Goal: Check status: Check status

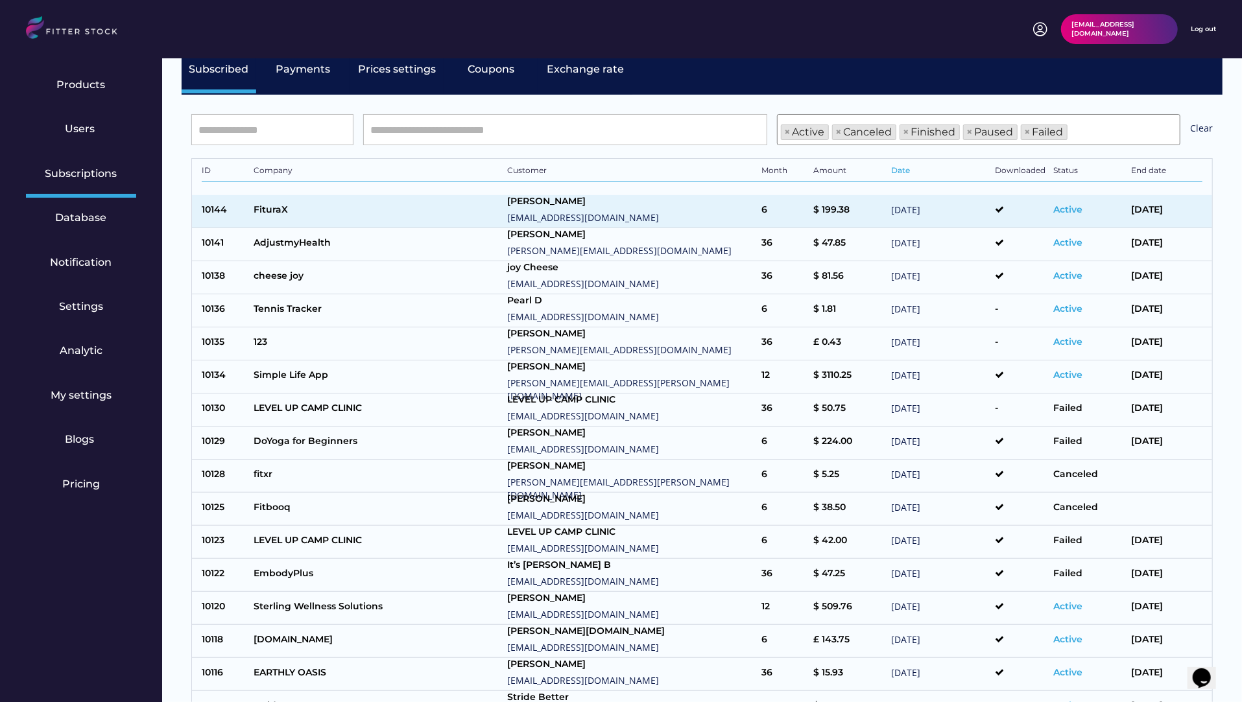
click at [364, 216] on div "FituraX" at bounding box center [378, 212] width 248 height 16
select select "*****"
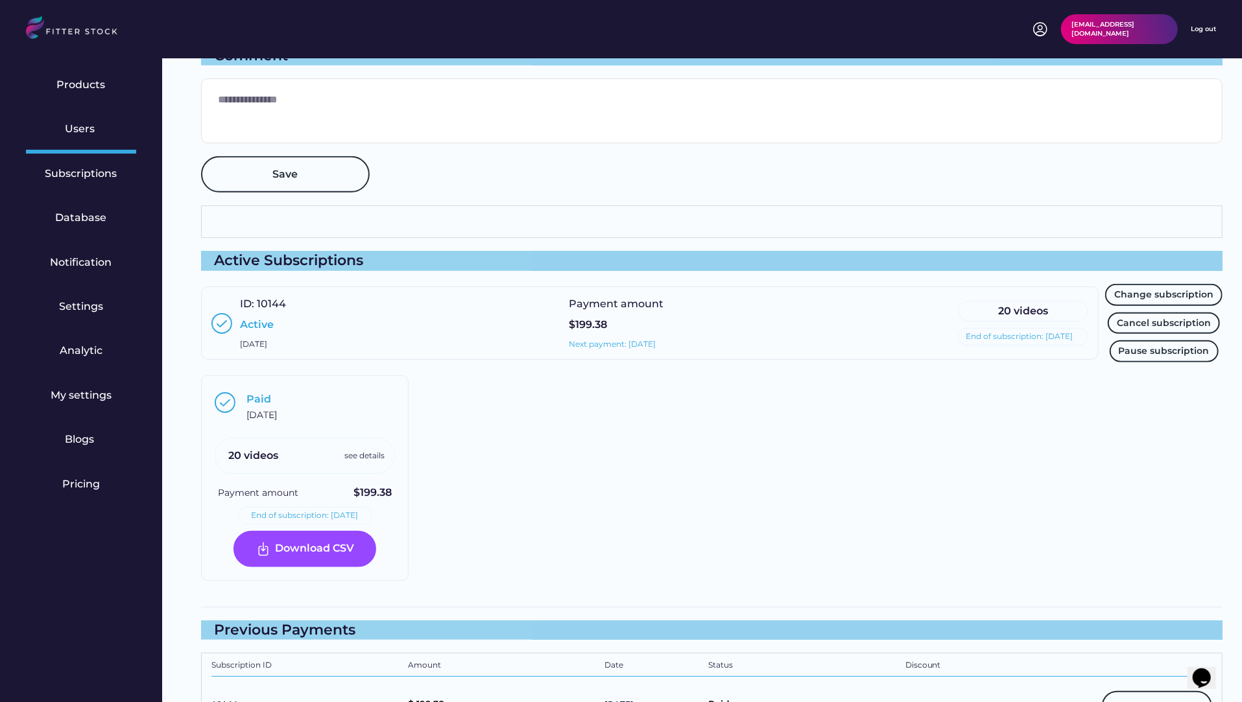
scroll to position [690, 0]
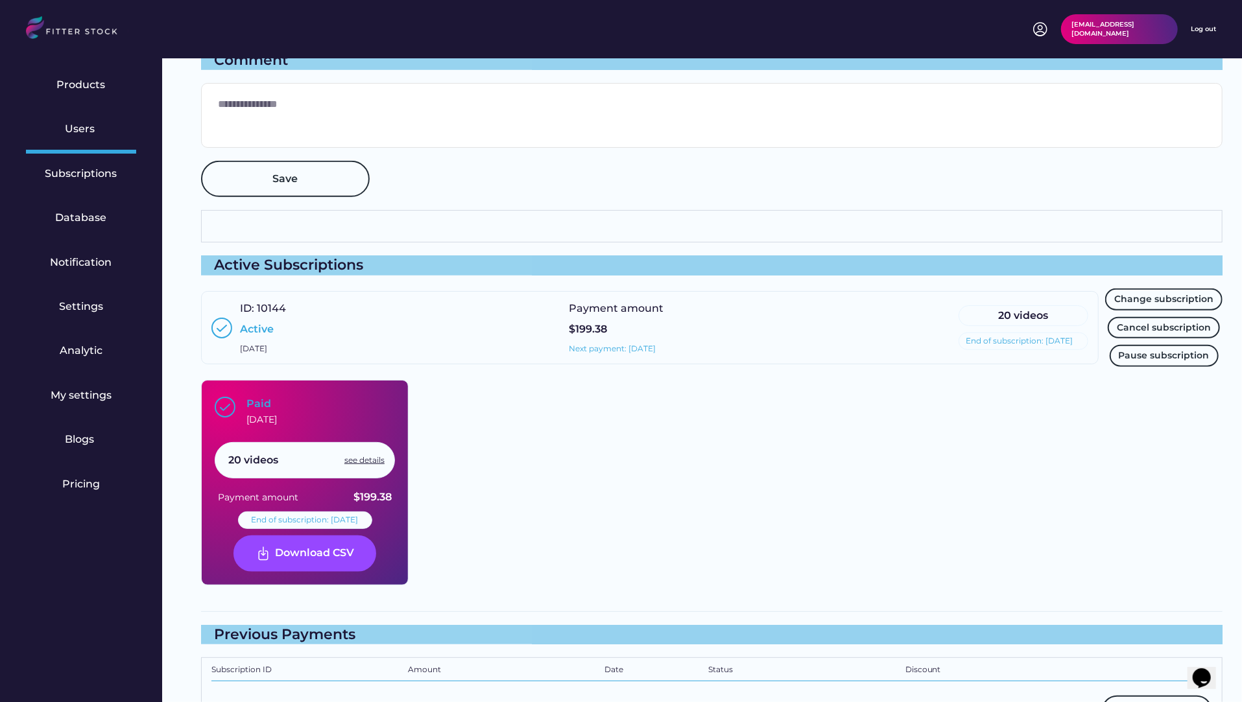
click at [364, 456] on div "see details" at bounding box center [364, 460] width 40 height 11
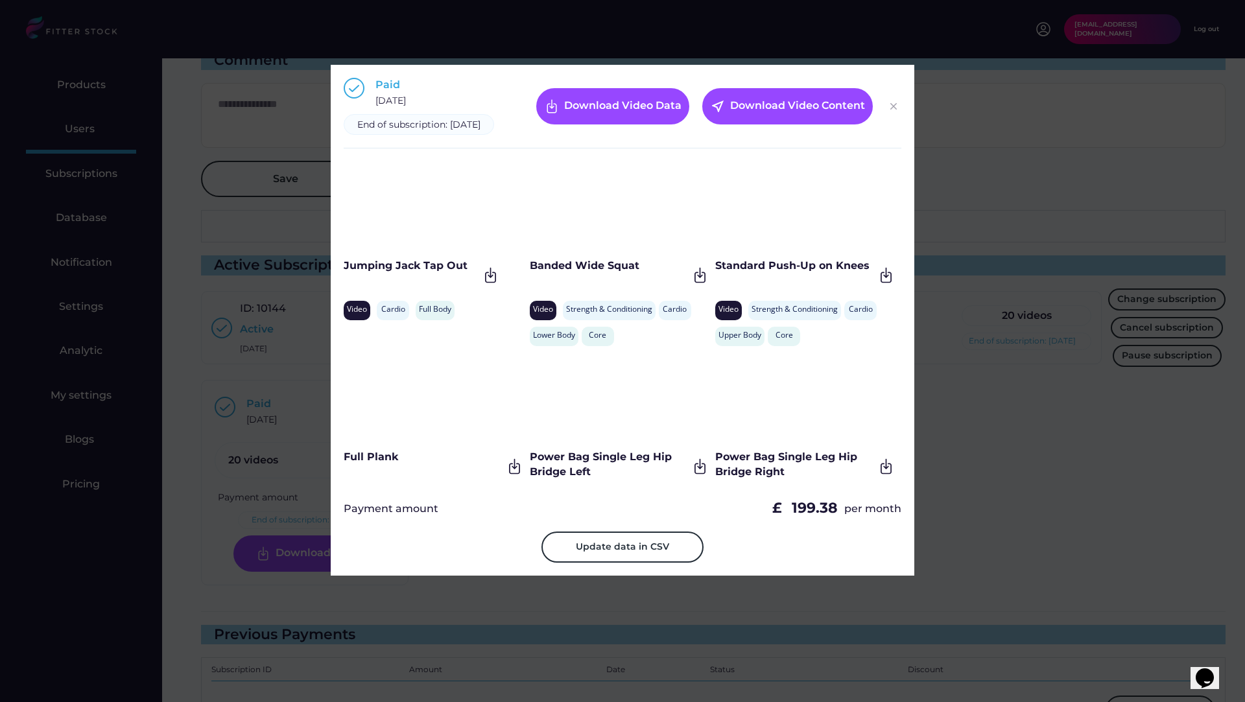
click at [892, 110] on img at bounding box center [894, 107] width 16 height 16
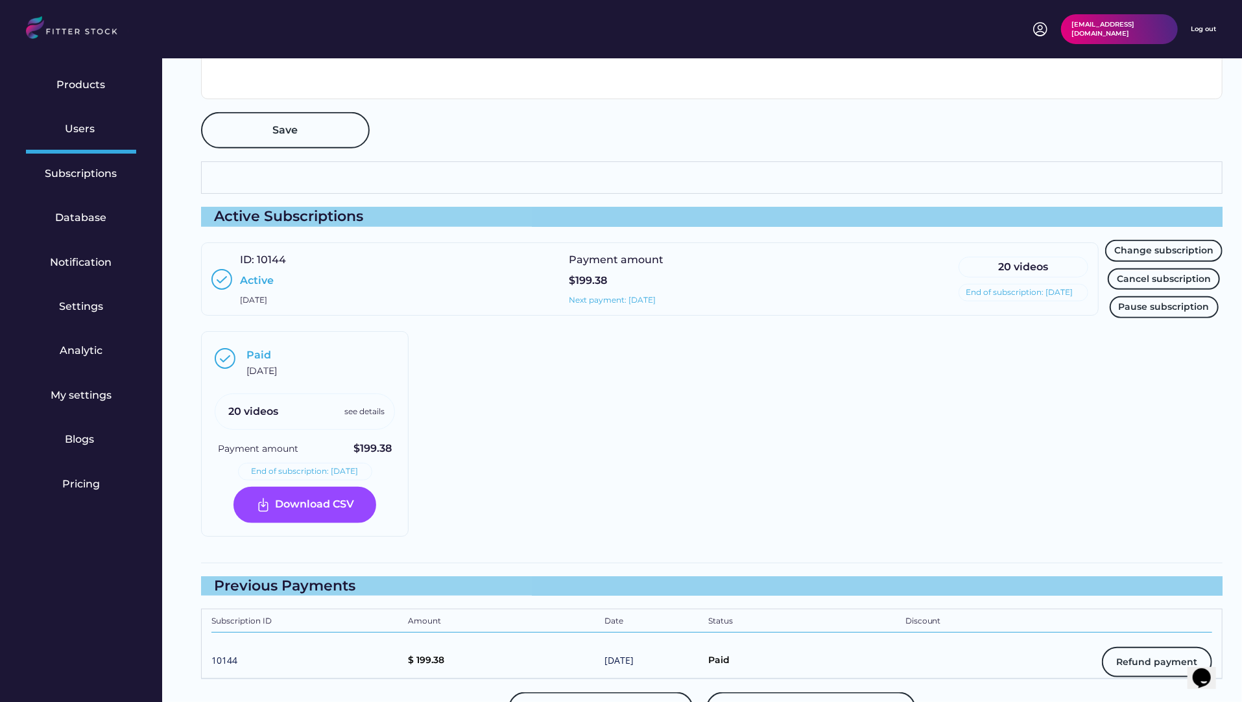
scroll to position [729, 0]
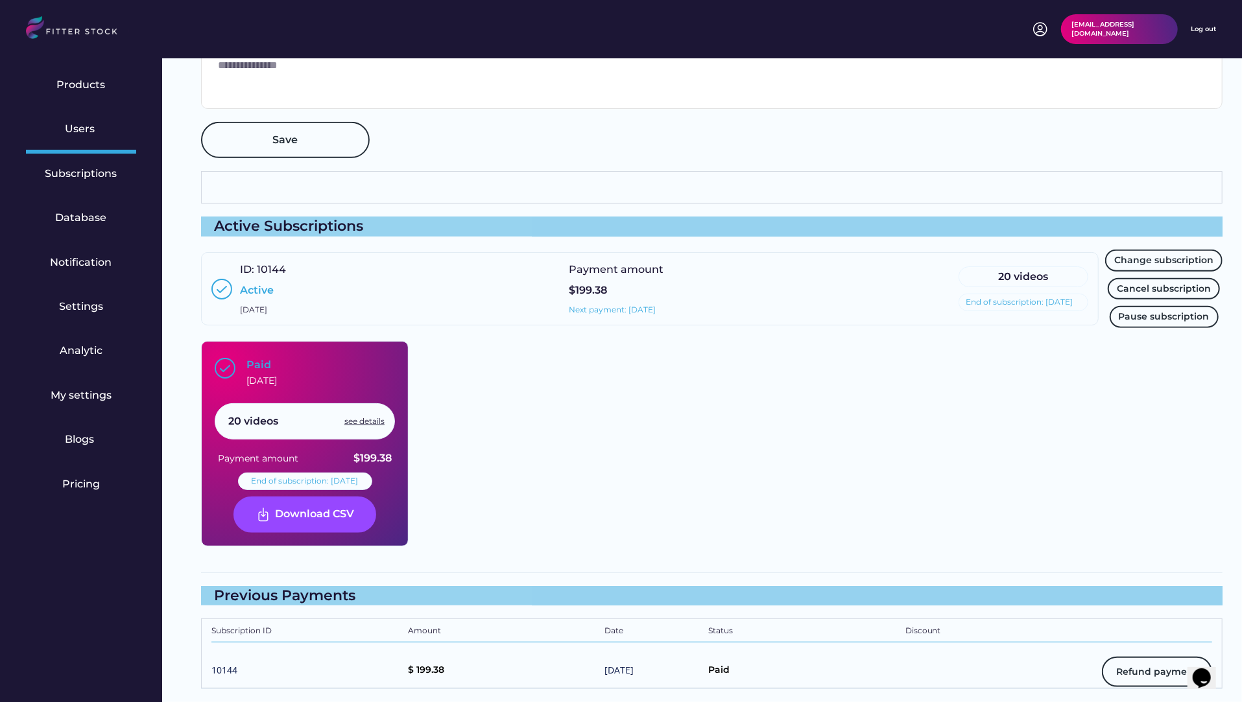
click at [373, 423] on div "see details" at bounding box center [364, 421] width 40 height 11
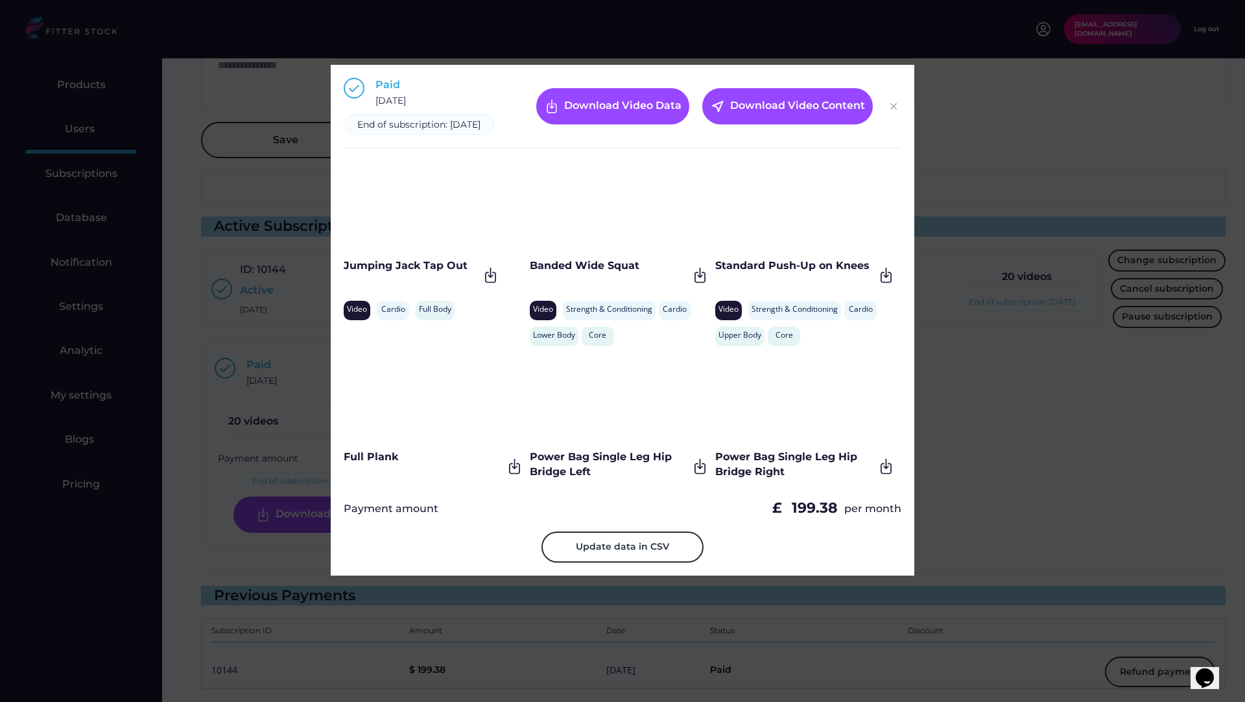
click at [897, 114] on img at bounding box center [894, 107] width 16 height 16
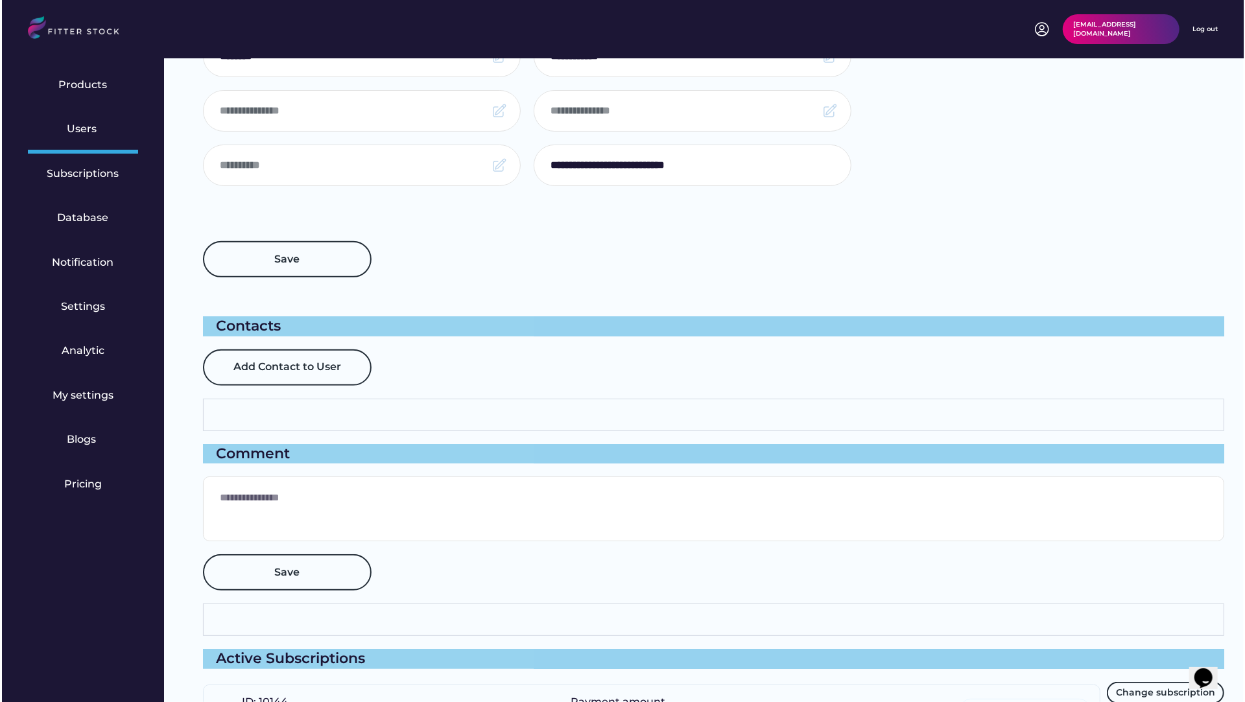
scroll to position [629, 0]
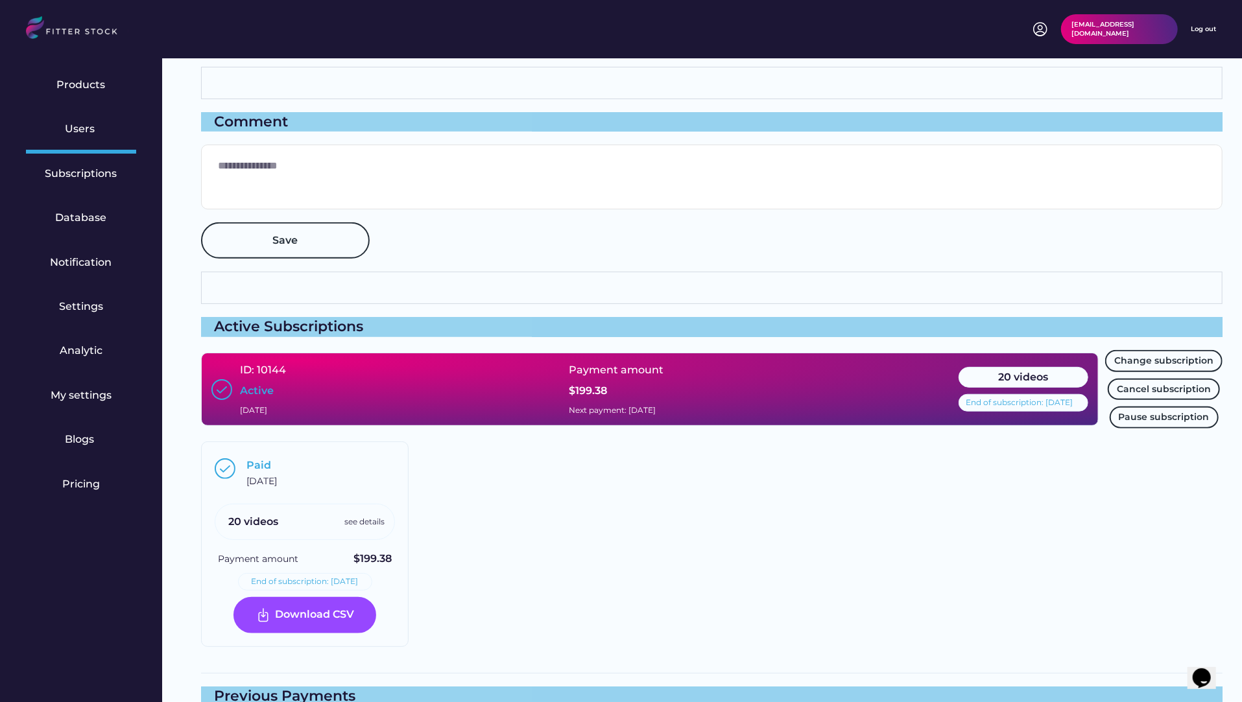
click at [373, 519] on div "see details" at bounding box center [364, 522] width 40 height 11
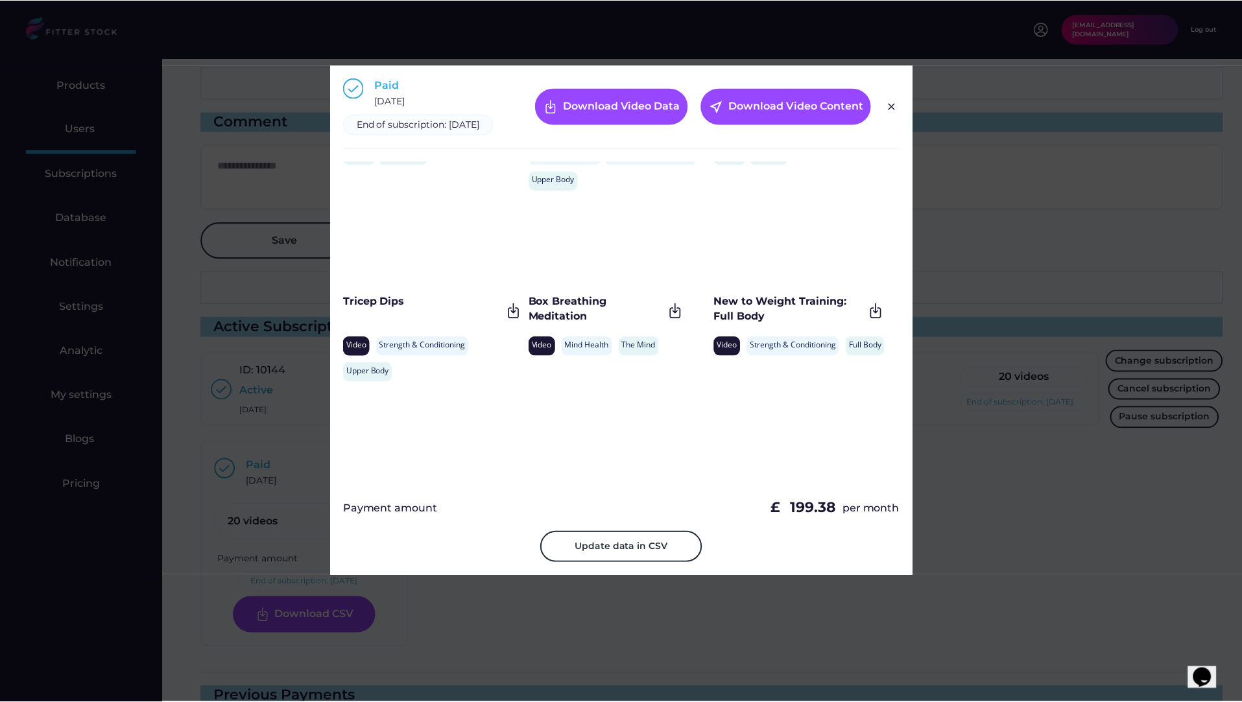
scroll to position [683, 0]
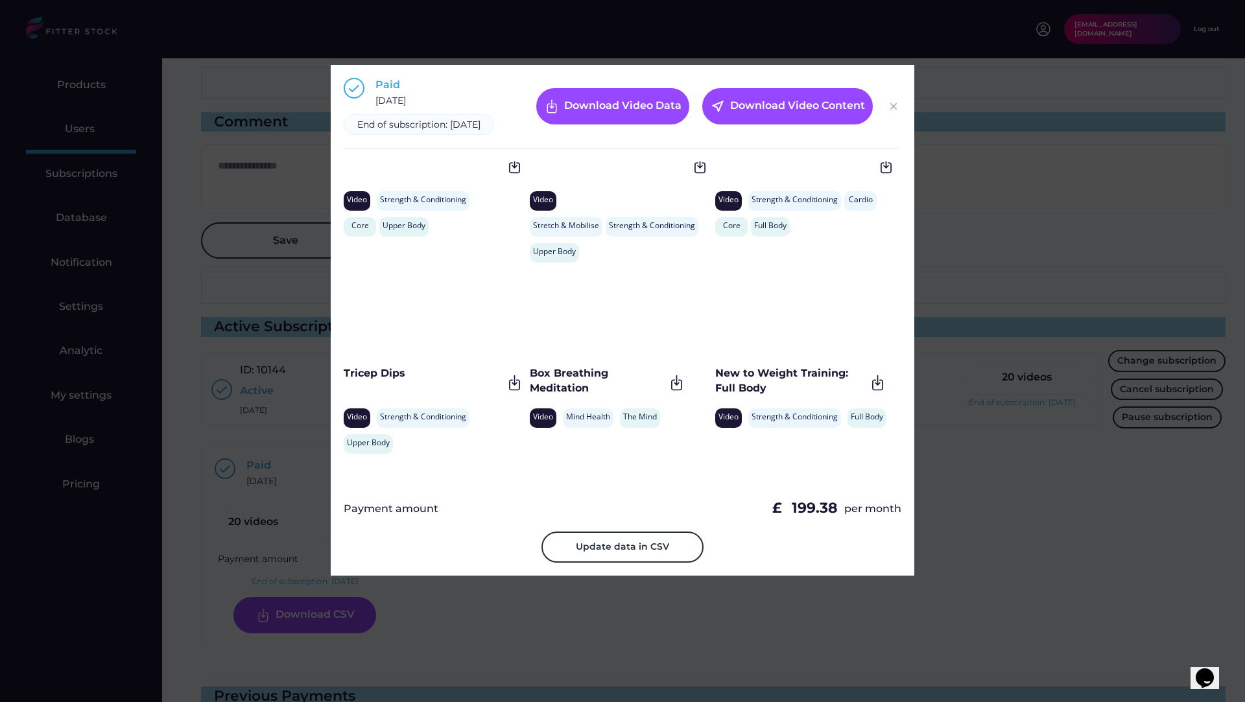
click at [895, 114] on img at bounding box center [894, 107] width 16 height 16
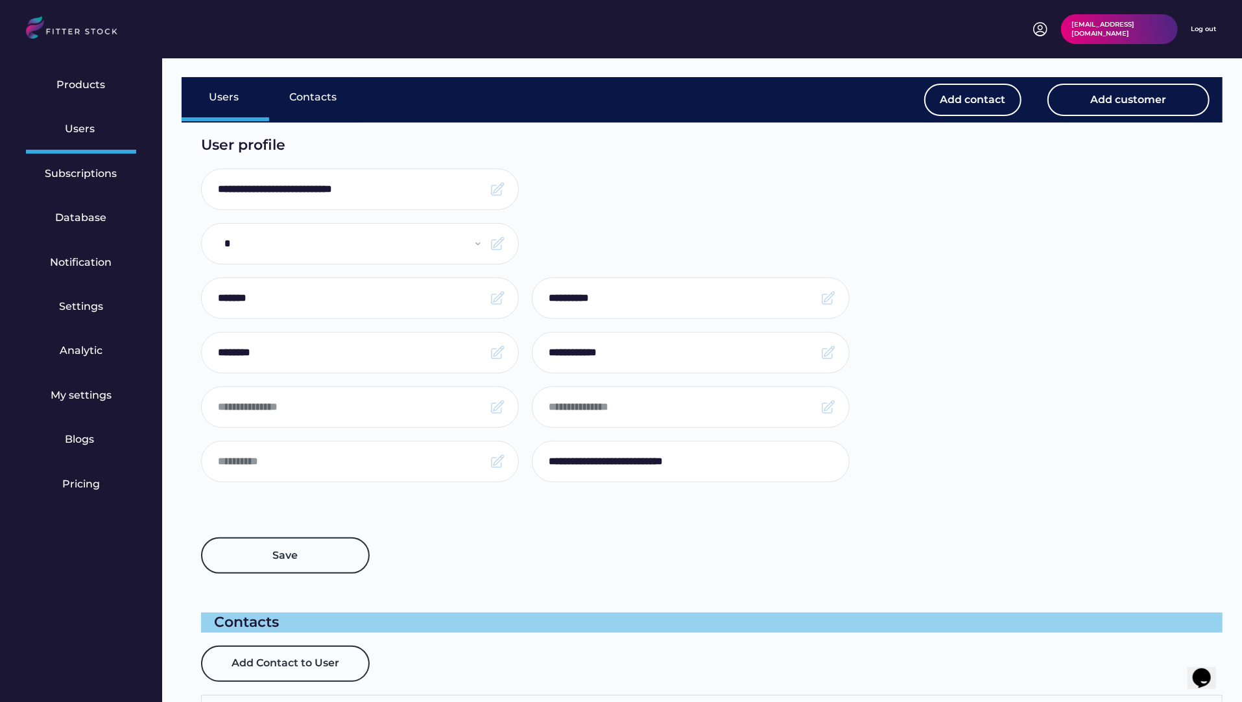
scroll to position [0, 0]
click at [403, 351] on input "input" at bounding box center [350, 353] width 265 height 27
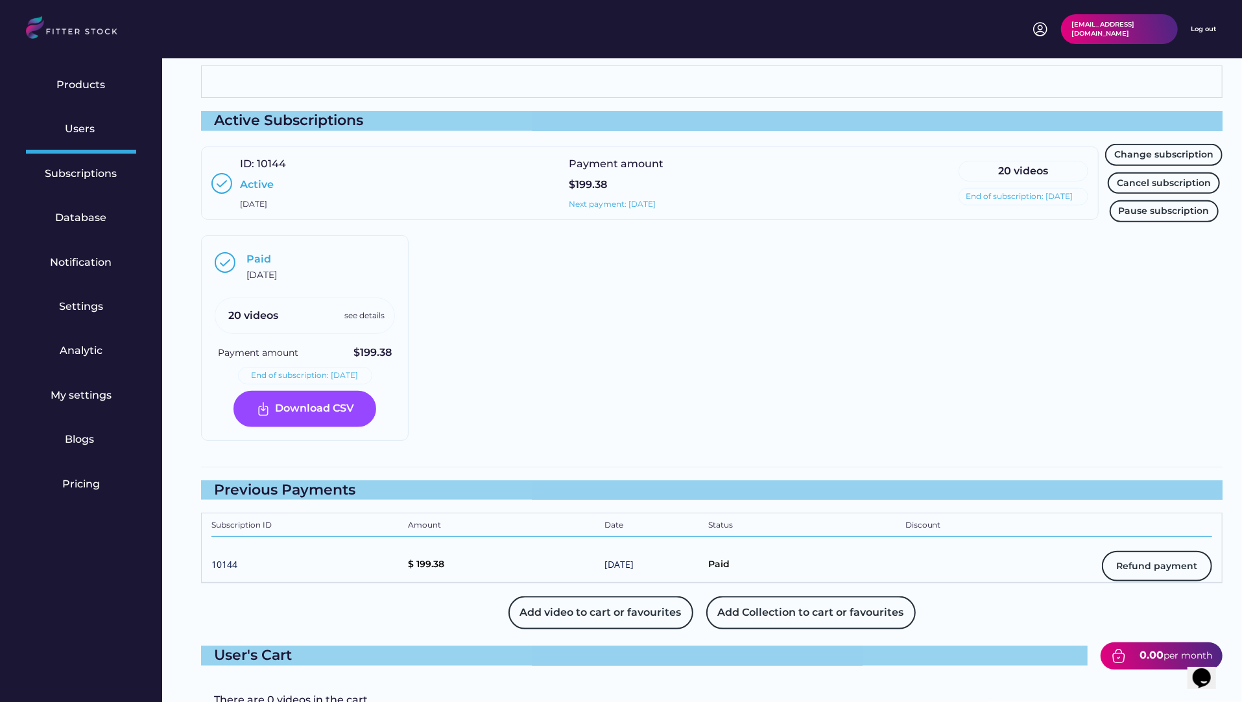
scroll to position [824, 0]
